Goal: Task Accomplishment & Management: Complete application form

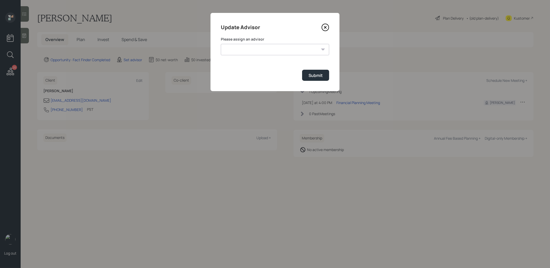
select select "8b79112e-3cfb-44f9-89e7-15267fe946c1"
click at [221, 44] on select "[PERSON_NAME] [PERSON_NAME] [PERSON_NAME] [PERSON_NAME] End [PERSON_NAME] [PERS…" at bounding box center [275, 49] width 108 height 11
click at [310, 76] on div "Submit" at bounding box center [316, 76] width 14 height 6
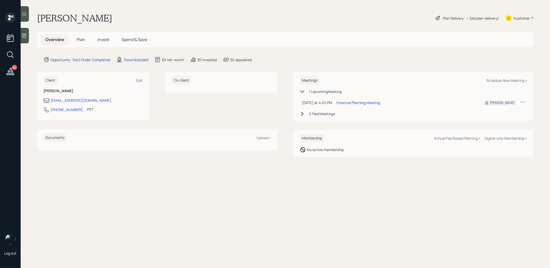
click at [27, 35] on icon at bounding box center [24, 35] width 5 height 5
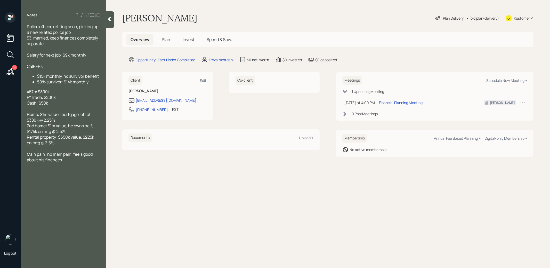
click at [165, 39] on span "Plan" at bounding box center [166, 40] width 9 height 6
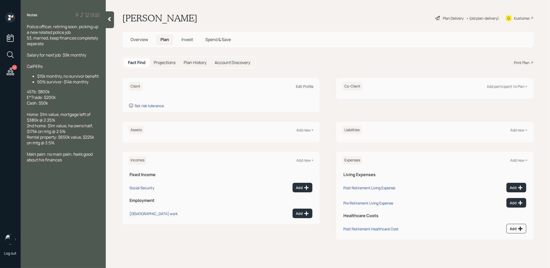
click at [302, 85] on div "Edit Profile" at bounding box center [305, 86] width 18 height 5
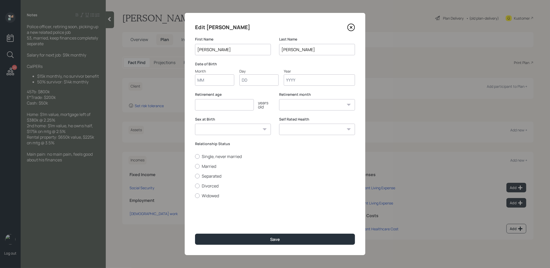
click at [222, 82] on input "Month" at bounding box center [214, 79] width 39 height 11
type input "01"
type input "1970"
select select "1"
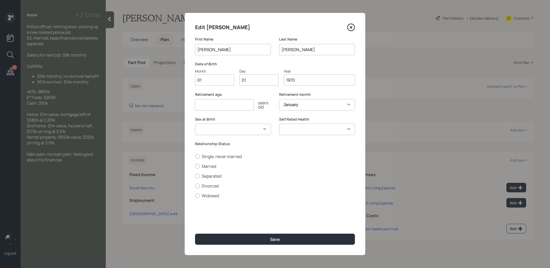
type input "1970"
click at [219, 107] on input "number" at bounding box center [224, 104] width 59 height 11
type input "67"
click at [198, 166] on div at bounding box center [197, 166] width 5 height 5
click at [195, 166] on input "Married" at bounding box center [195, 166] width 0 height 0
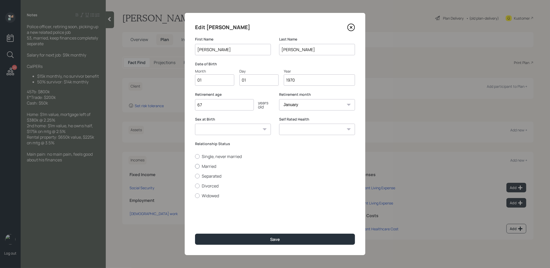
radio input "true"
click at [217, 237] on button "Save" at bounding box center [275, 239] width 160 height 11
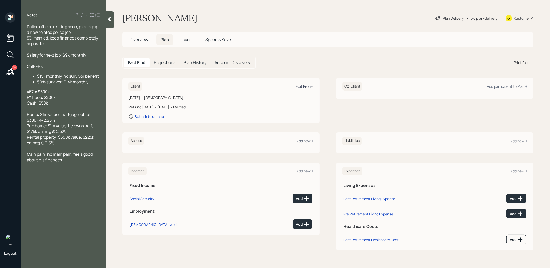
click at [304, 85] on div "Edit Profile" at bounding box center [305, 86] width 18 height 5
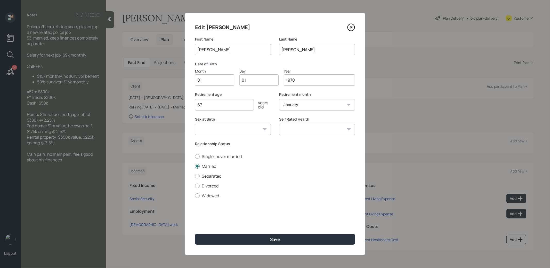
click at [297, 82] on input "1970" at bounding box center [319, 79] width 71 height 11
type input "1972"
click at [210, 105] on input "67" at bounding box center [224, 104] width 59 height 11
click at [213, 236] on button "Save" at bounding box center [275, 239] width 160 height 11
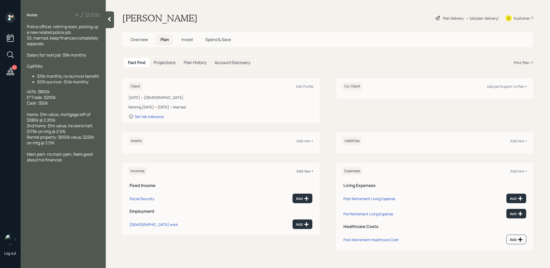
click at [297, 171] on div "Add new +" at bounding box center [305, 171] width 17 height 5
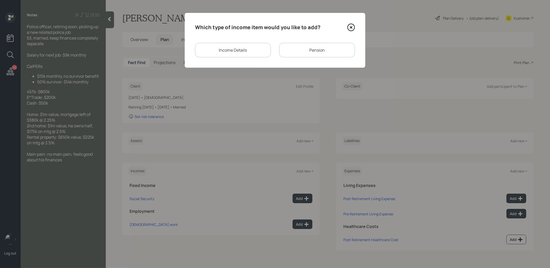
click at [306, 47] on div "Pension" at bounding box center [317, 50] width 76 height 14
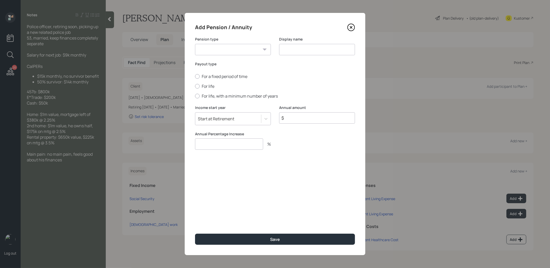
click at [260, 50] on select "Pension Annuity" at bounding box center [233, 49] width 76 height 11
select select "pension"
click at [195, 44] on select "Pension Annuity" at bounding box center [233, 49] width 76 height 11
click at [287, 51] on input at bounding box center [317, 49] width 76 height 11
type input "Pension"
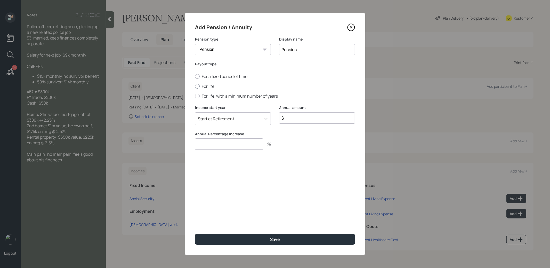
click at [198, 86] on div at bounding box center [197, 86] width 5 height 5
click at [195, 86] on input "For life" at bounding box center [195, 86] width 0 height 0
radio input "true"
click at [314, 124] on div "Annual amount $" at bounding box center [317, 118] width 76 height 26
click at [314, 121] on input "$" at bounding box center [317, 117] width 76 height 11
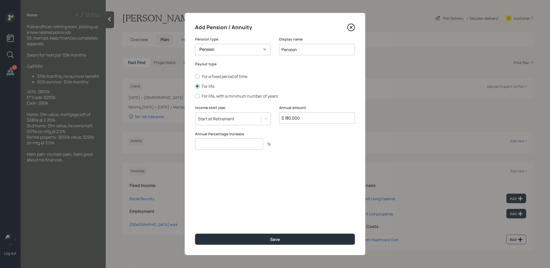
type input "$ 180,000"
click at [224, 144] on input "number" at bounding box center [229, 143] width 68 height 11
type input "0"
click at [222, 236] on button "Save" at bounding box center [275, 239] width 160 height 11
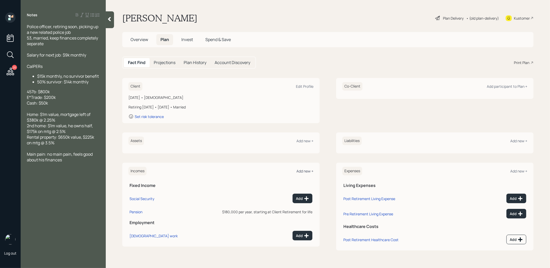
click at [303, 169] on div "Add new +" at bounding box center [305, 171] width 17 height 5
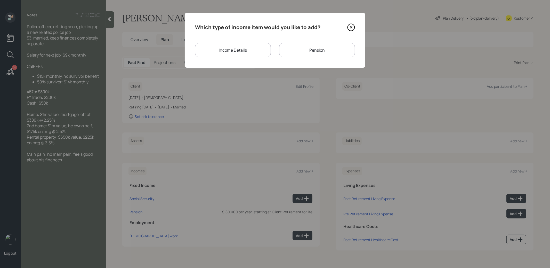
click at [254, 49] on div "Income Details" at bounding box center [233, 50] width 76 height 14
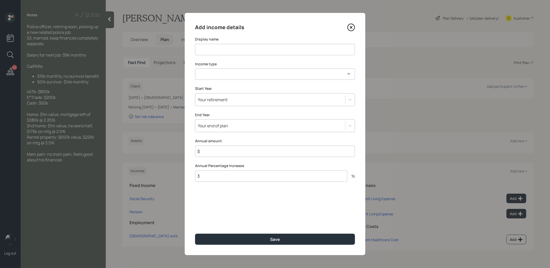
click at [352, 27] on icon at bounding box center [351, 27] width 2 height 2
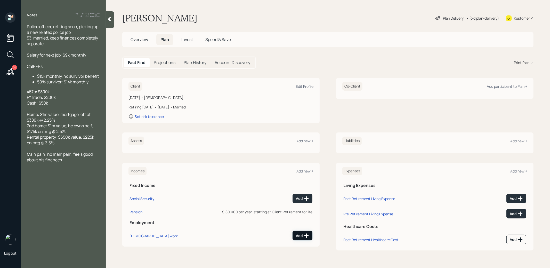
click at [304, 236] on icon at bounding box center [306, 235] width 5 height 5
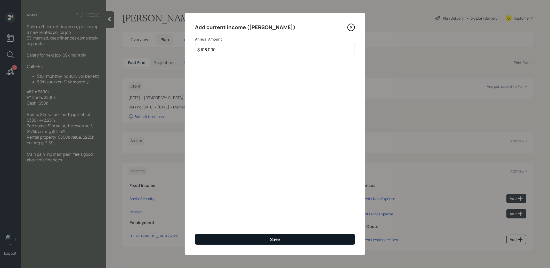
type input "$ 108,000"
click at [270, 240] on div "Save" at bounding box center [275, 239] width 10 height 6
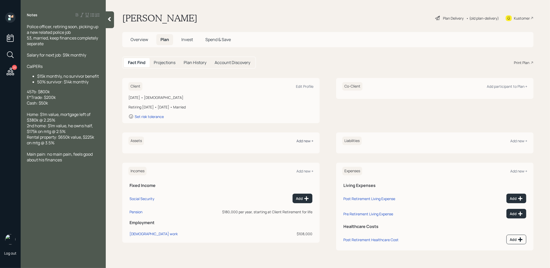
click at [303, 141] on div "Add new +" at bounding box center [305, 140] width 17 height 5
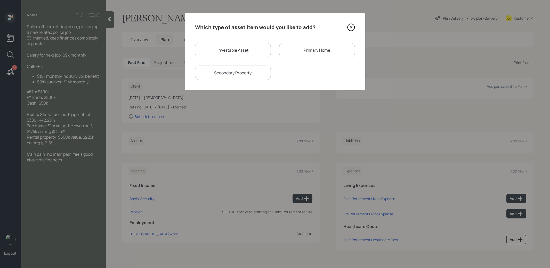
click at [238, 50] on div "Investable Asset" at bounding box center [233, 50] width 76 height 14
select select "taxable"
select select "balanced"
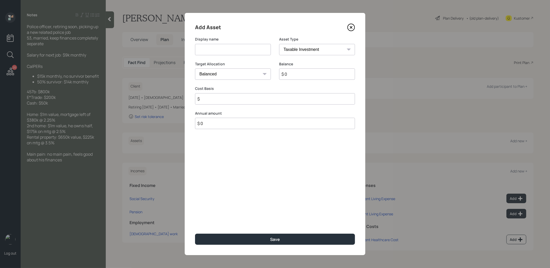
click at [236, 51] on input at bounding box center [233, 49] width 76 height 11
type input "457(b)"
click at [308, 76] on input "$ 0" at bounding box center [317, 73] width 76 height 11
type input "$ 800,000"
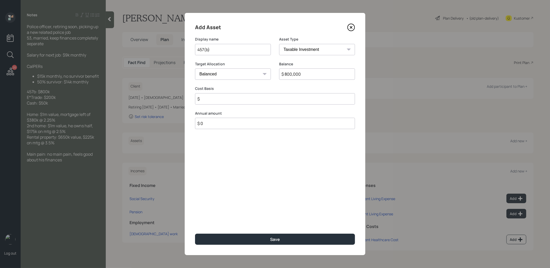
click at [341, 50] on select "SEP [PERSON_NAME] IRA 401(k) [PERSON_NAME] 401(k) 403(b) [PERSON_NAME] 403(b) 4…" at bounding box center [317, 49] width 76 height 11
select select "state_local_government_sponsored"
click at [279, 44] on select "SEP [PERSON_NAME] IRA 401(k) [PERSON_NAME] 401(k) 403(b) [PERSON_NAME] 403(b) 4…" at bounding box center [317, 49] width 76 height 11
click at [243, 102] on input "number" at bounding box center [229, 98] width 68 height 11
type input "0"
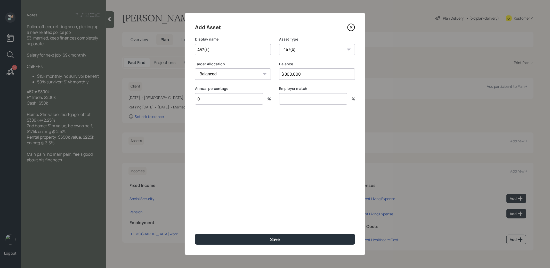
click at [300, 101] on input "number" at bounding box center [313, 98] width 68 height 11
type input "0"
click at [224, 242] on button "Save" at bounding box center [275, 239] width 160 height 11
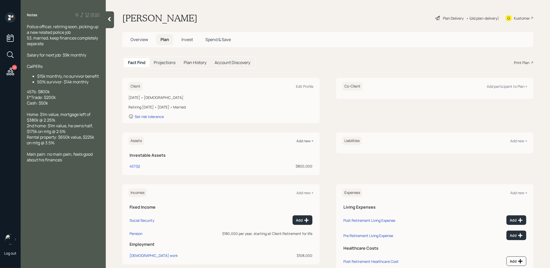
click at [305, 139] on div "Add new +" at bounding box center [305, 140] width 17 height 5
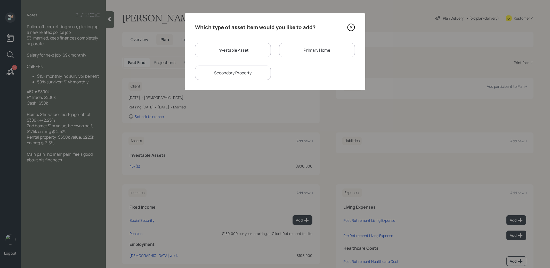
click at [248, 53] on div "Investable Asset" at bounding box center [233, 50] width 76 height 14
select select "taxable"
select select "balanced"
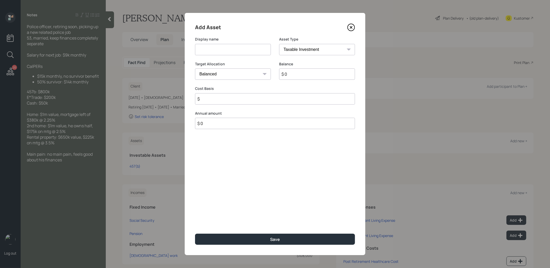
click at [245, 53] on input at bounding box center [233, 49] width 76 height 11
type input "E Trade"
click at [302, 75] on input "$ 0" at bounding box center [317, 73] width 76 height 11
type input "$ 200,000"
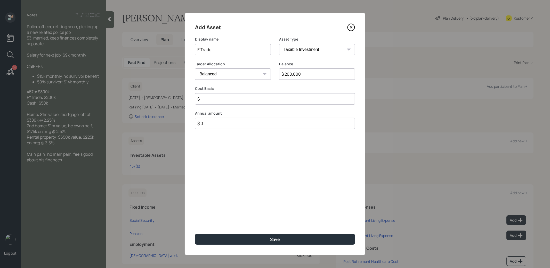
click at [234, 98] on input "$" at bounding box center [275, 98] width 160 height 11
type input "$ 100,000"
click at [230, 238] on button "Save" at bounding box center [275, 239] width 160 height 11
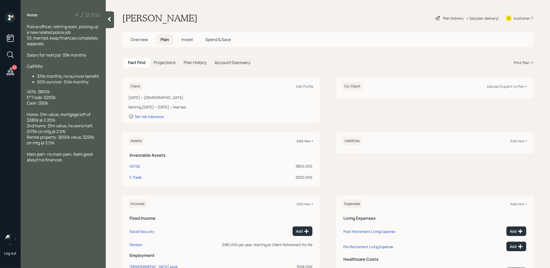
click at [304, 141] on div "Add new +" at bounding box center [305, 140] width 17 height 5
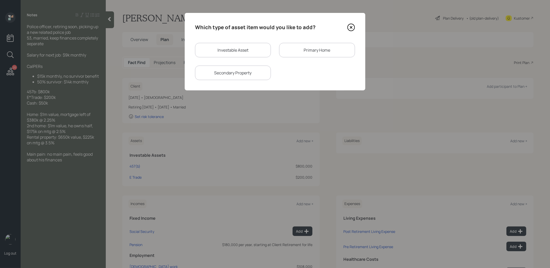
click at [253, 50] on div "Investable Asset" at bounding box center [233, 50] width 76 height 14
select select "taxable"
select select "balanced"
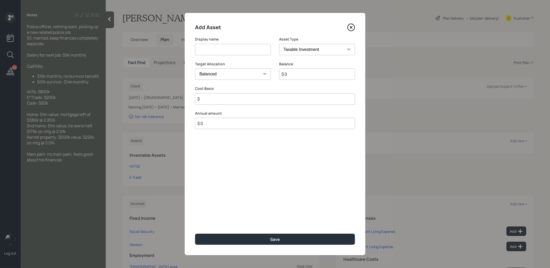
click at [251, 50] on input at bounding box center [233, 49] width 76 height 11
type input "Emergency Fund"
click at [315, 50] on select "SEP [PERSON_NAME] IRA 401(k) [PERSON_NAME] 401(k) 403(b) [PERSON_NAME] 403(b) 4…" at bounding box center [317, 49] width 76 height 11
select select "emergency_fund"
click at [279, 44] on select "SEP [PERSON_NAME] IRA 401(k) [PERSON_NAME] 401(k) 403(b) [PERSON_NAME] 403(b) 4…" at bounding box center [317, 49] width 76 height 11
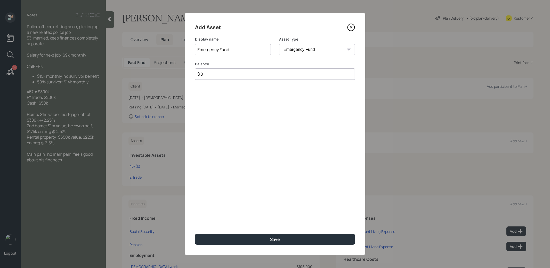
click at [304, 74] on input "$ 0" at bounding box center [275, 73] width 160 height 11
type input "$ 50,000"
click at [276, 238] on div "Save" at bounding box center [275, 239] width 10 height 6
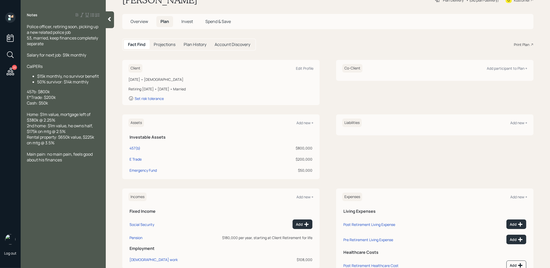
scroll to position [26, 0]
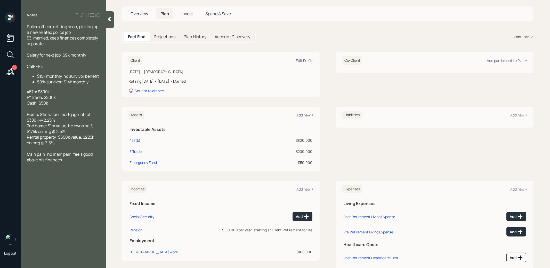
click at [303, 114] on div "Add new +" at bounding box center [305, 115] width 17 height 5
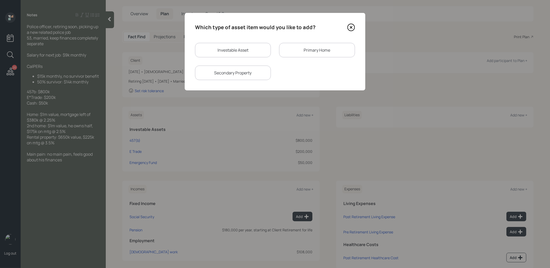
click at [299, 50] on div "Primary Home" at bounding box center [317, 50] width 76 height 14
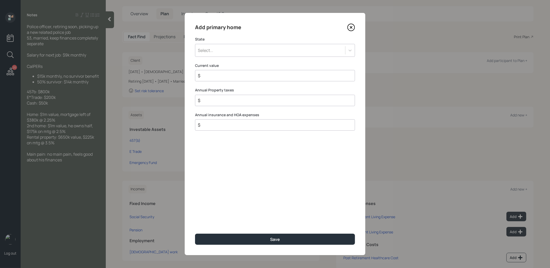
click at [267, 50] on div "Select..." at bounding box center [270, 50] width 150 height 9
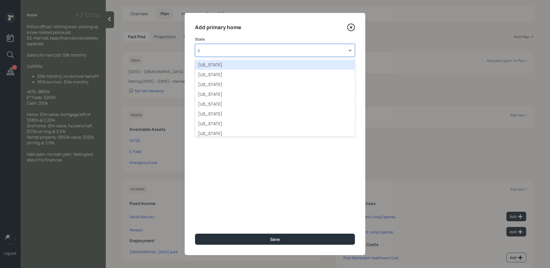
type input "ca"
click at [249, 60] on div "[US_STATE]" at bounding box center [275, 65] width 160 height 10
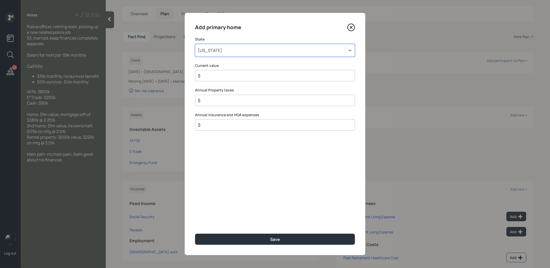
click at [237, 77] on input "$" at bounding box center [272, 76] width 151 height 6
type input "$ 1,000,000"
click at [235, 241] on button "Save" at bounding box center [275, 239] width 160 height 11
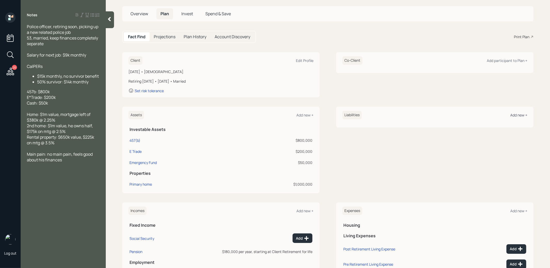
click at [519, 114] on div "Add new +" at bounding box center [519, 115] width 17 height 5
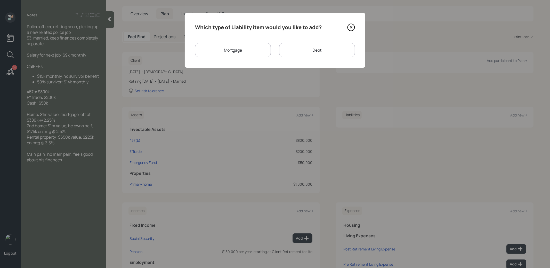
click at [233, 51] on div "Mortgage" at bounding box center [233, 50] width 76 height 14
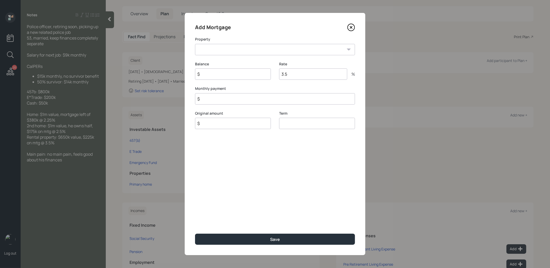
click at [236, 51] on select "CA Primary home" at bounding box center [275, 49] width 160 height 11
select select "3c5e6e2c-e6a0-405e-b2bd-467a5e4670df"
click at [195, 44] on select "CA Primary home" at bounding box center [275, 49] width 160 height 11
click at [231, 79] on input "$" at bounding box center [233, 73] width 76 height 11
type input "$ 380,000"
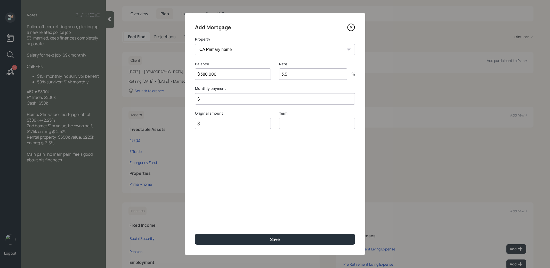
click at [296, 77] on input "3.5" at bounding box center [313, 73] width 68 height 11
type input "2.25"
click at [252, 100] on input "$" at bounding box center [275, 98] width 160 height 11
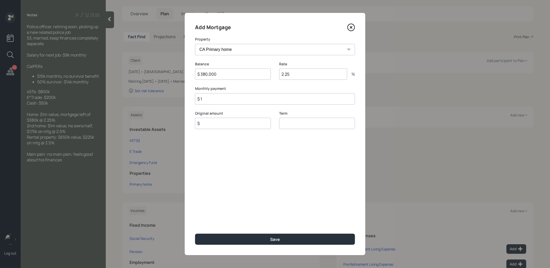
type input "$ 1"
click at [235, 123] on input "$" at bounding box center [233, 123] width 76 height 11
type input "$ 380,000"
click at [303, 124] on input "number" at bounding box center [317, 123] width 76 height 11
type input "30"
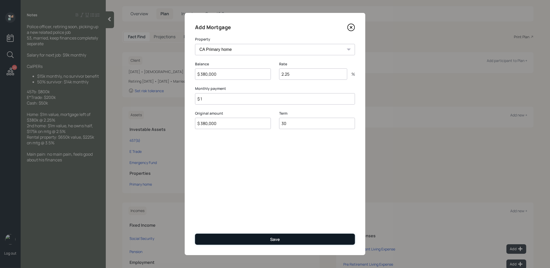
click at [253, 239] on button "Save" at bounding box center [275, 239] width 160 height 11
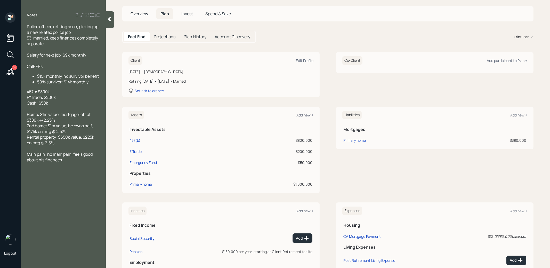
click at [304, 114] on div "Add new +" at bounding box center [305, 115] width 17 height 5
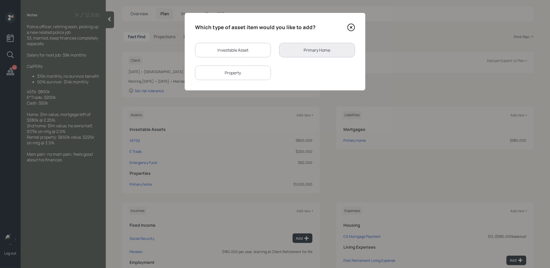
click at [233, 70] on div "Property" at bounding box center [233, 73] width 76 height 14
select select "rental_property"
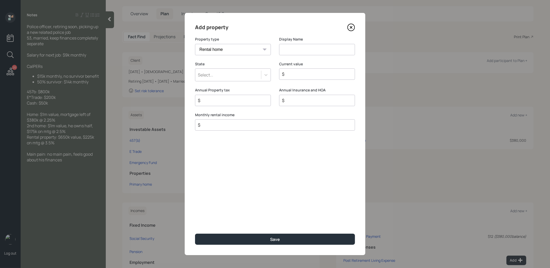
click at [289, 49] on input at bounding box center [317, 49] width 76 height 11
type input "Rental"
click at [250, 76] on div "Select..." at bounding box center [228, 74] width 66 height 9
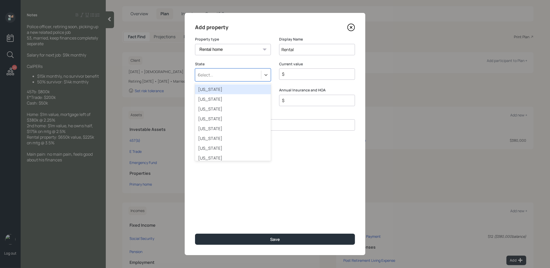
type input "ca"
click at [225, 89] on div "[US_STATE]" at bounding box center [233, 89] width 76 height 10
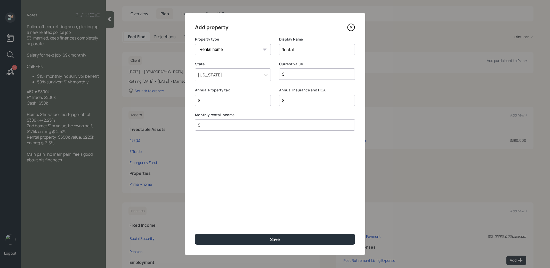
click at [295, 76] on input "$" at bounding box center [315, 74] width 67 height 6
type input "$ 650,000"
click at [241, 123] on input "$" at bounding box center [272, 125] width 151 height 6
type input "$ 1"
click at [245, 239] on button "Save" at bounding box center [275, 239] width 160 height 11
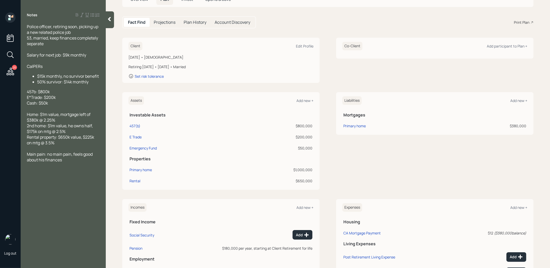
scroll to position [93, 0]
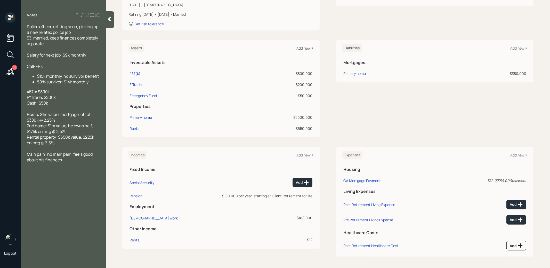
click at [307, 48] on div "Add new +" at bounding box center [305, 48] width 17 height 5
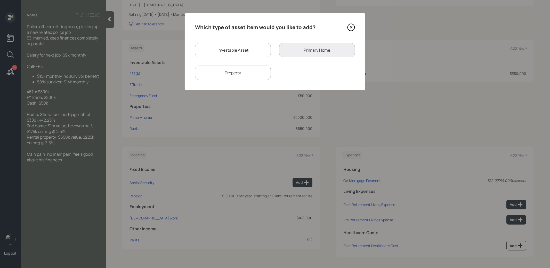
click at [235, 75] on div "Property" at bounding box center [233, 73] width 76 height 14
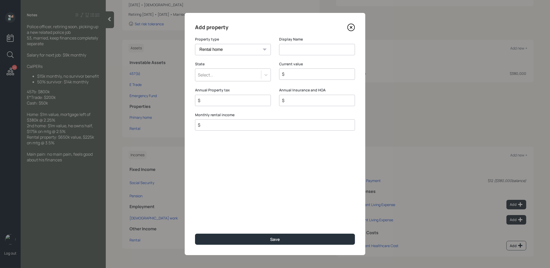
click at [246, 50] on select "Vacation home Rental home" at bounding box center [233, 49] width 76 height 11
select select "vacation_property"
click at [195, 44] on select "Vacation home Rental home" at bounding box center [233, 49] width 76 height 11
click at [296, 52] on input at bounding box center [317, 49] width 76 height 11
type input "2nd Home"
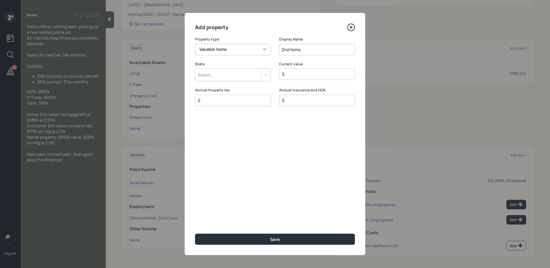
click at [245, 76] on div "Select..." at bounding box center [228, 74] width 66 height 9
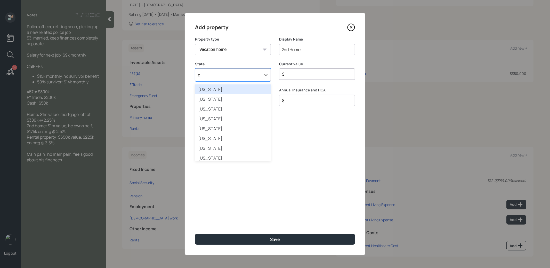
type input "ca"
click at [229, 91] on div "[US_STATE]" at bounding box center [233, 89] width 76 height 10
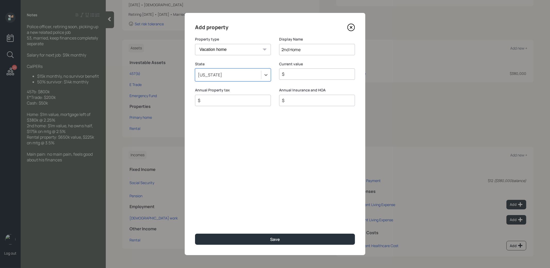
click at [316, 76] on input "$" at bounding box center [315, 74] width 67 height 6
type input "$ 500,000"
click at [329, 47] on input "2nd Home" at bounding box center [317, 49] width 76 height 11
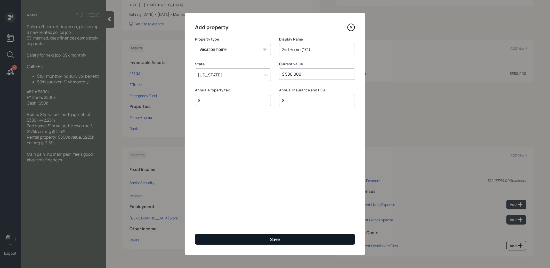
type input "2nd Home (1/2)"
click at [250, 236] on button "Save" at bounding box center [275, 239] width 160 height 11
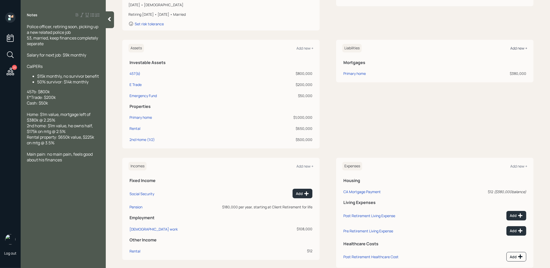
click at [514, 49] on div "Add new +" at bounding box center [519, 48] width 17 height 5
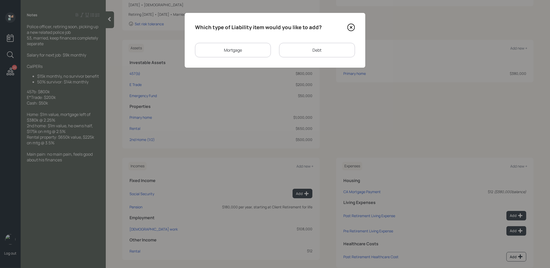
click at [243, 46] on div "Mortgage" at bounding box center [233, 50] width 76 height 14
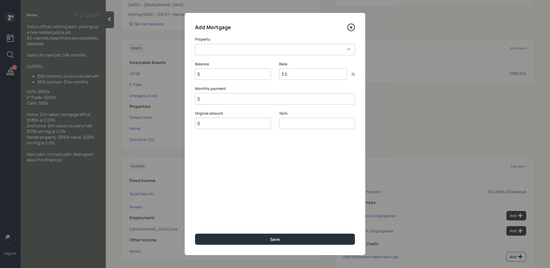
click at [243, 47] on select "Rental 2nd Home (1/2)" at bounding box center [275, 49] width 160 height 11
select select "b798819f-fa30-4db1-b327-8628487dcadd"
click at [195, 44] on select "Rental 2nd Home (1/2)" at bounding box center [275, 49] width 160 height 11
click at [231, 75] on input "$" at bounding box center [233, 73] width 76 height 11
type input "$ 175,000"
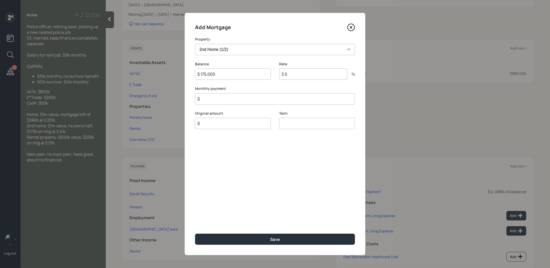
click at [295, 73] on input "3.5" at bounding box center [313, 73] width 68 height 11
type input "2.5"
click at [235, 100] on input "$" at bounding box center [275, 98] width 160 height 11
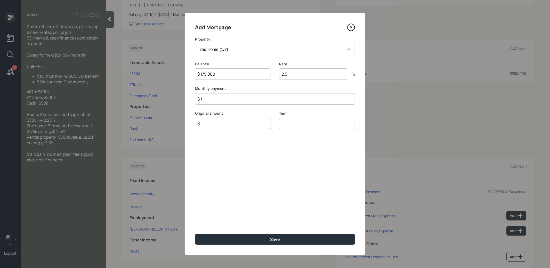
type input "$ 1"
click at [218, 125] on input "$" at bounding box center [233, 123] width 76 height 11
type input "$ 175,000"
click at [299, 124] on input "number" at bounding box center [317, 123] width 76 height 11
type input "30"
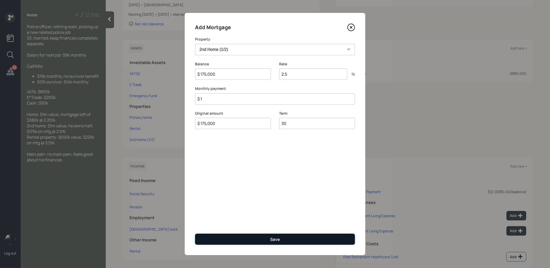
click at [271, 241] on div "Save" at bounding box center [275, 239] width 10 height 6
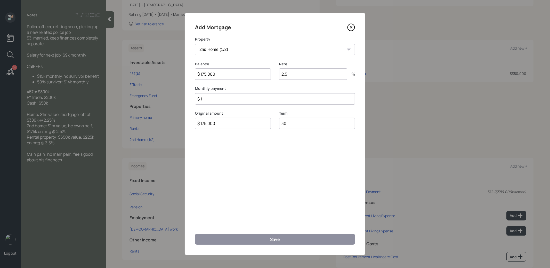
select select "e395cfd0-fb22-41a9-9a69-4dd71376b908"
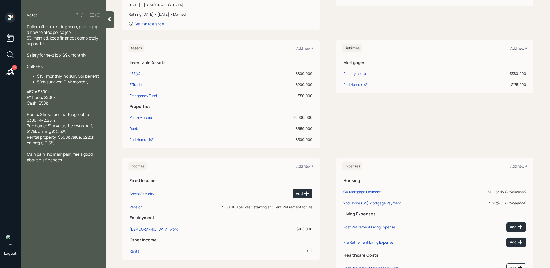
click at [519, 49] on div "Add new +" at bounding box center [519, 48] width 17 height 5
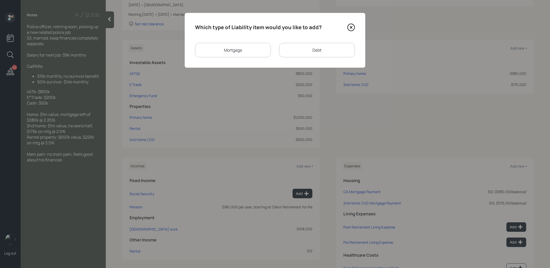
click at [237, 54] on div "Mortgage" at bounding box center [233, 50] width 76 height 14
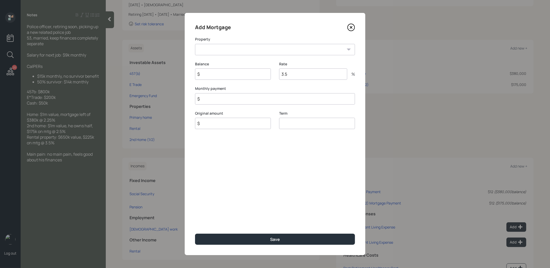
click at [236, 50] on select "Rental" at bounding box center [275, 49] width 160 height 11
select select "e395cfd0-fb22-41a9-9a69-4dd71376b908"
click at [195, 44] on select "Rental" at bounding box center [275, 49] width 160 height 11
click at [232, 76] on input "$" at bounding box center [233, 73] width 76 height 11
type input "$ 225,000"
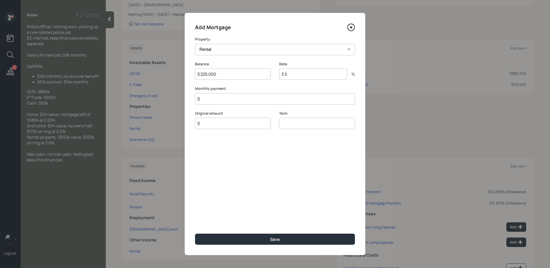
click at [223, 102] on input "$" at bounding box center [275, 98] width 160 height 11
type input "$ 1"
click at [216, 125] on input "$" at bounding box center [233, 123] width 76 height 11
type input "$ 225,000"
click at [299, 125] on input "number" at bounding box center [317, 123] width 76 height 11
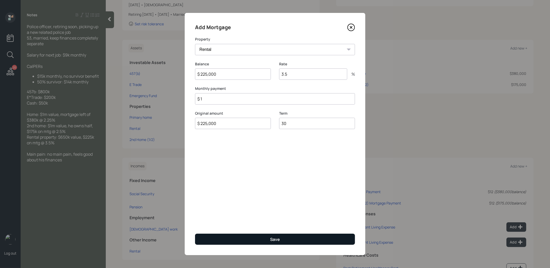
type input "30"
click at [266, 238] on button "Save" at bounding box center [275, 239] width 160 height 11
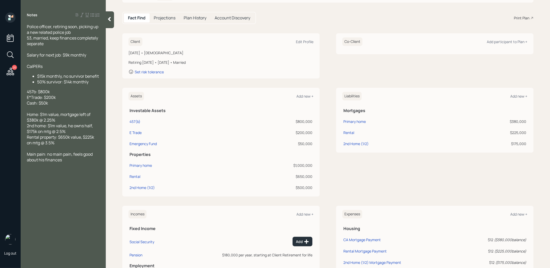
scroll to position [127, 0]
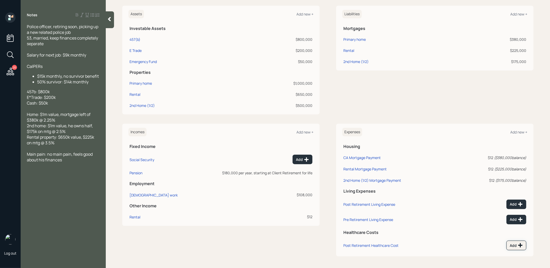
click at [521, 243] on icon at bounding box center [520, 245] width 5 height 5
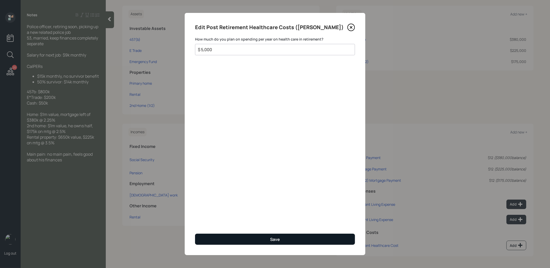
type input "$ 5,000"
click at [326, 240] on button "Save" at bounding box center [275, 239] width 160 height 11
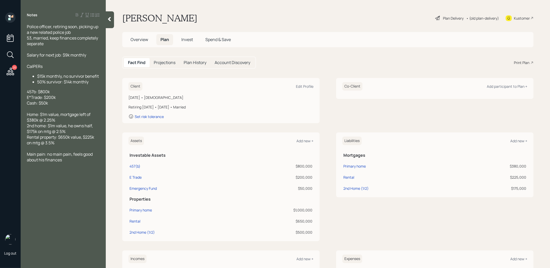
click at [113, 15] on div at bounding box center [110, 19] width 8 height 17
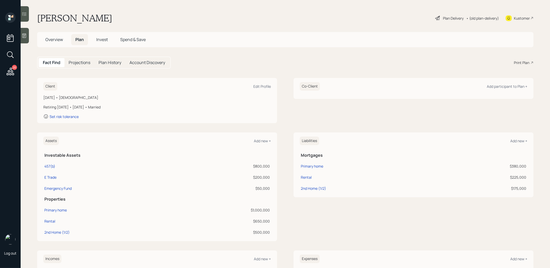
click at [457, 17] on div "Plan Delivery" at bounding box center [453, 17] width 21 height 5
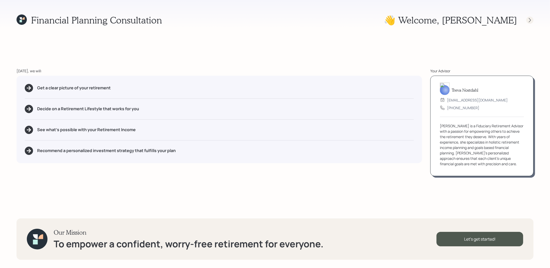
click at [529, 20] on icon at bounding box center [530, 20] width 5 height 5
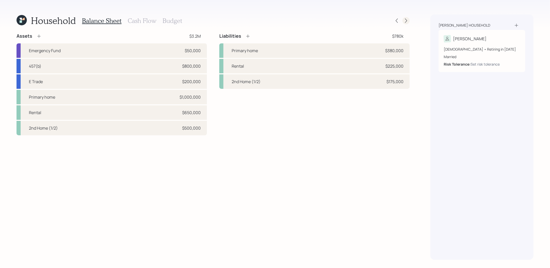
click at [407, 21] on icon at bounding box center [406, 20] width 5 height 5
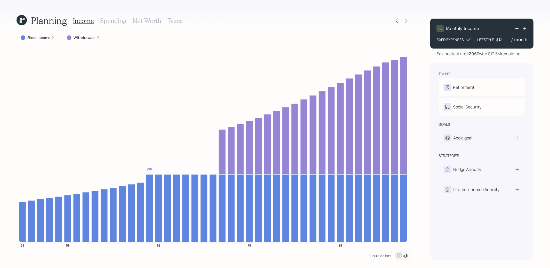
click at [175, 22] on h3 "Taxes" at bounding box center [175, 20] width 15 height 7
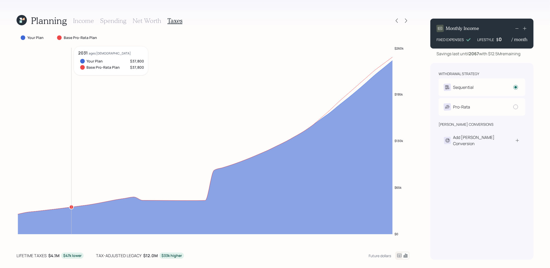
drag, startPoint x: 18, startPoint y: 211, endPoint x: 73, endPoint y: 203, distance: 55.6
click at [73, 203] on icon "$0 $65k $130k $195k $260k" at bounding box center [213, 144] width 393 height 197
click at [398, 19] on icon at bounding box center [396, 20] width 5 height 5
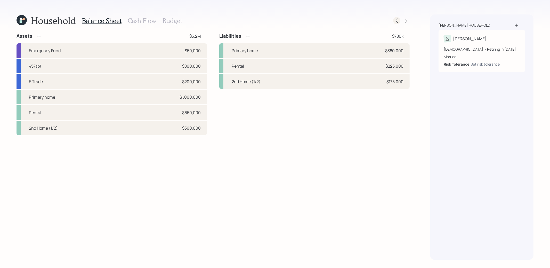
click at [397, 21] on icon at bounding box center [396, 20] width 5 height 5
